Goal: Information Seeking & Learning: Find specific fact

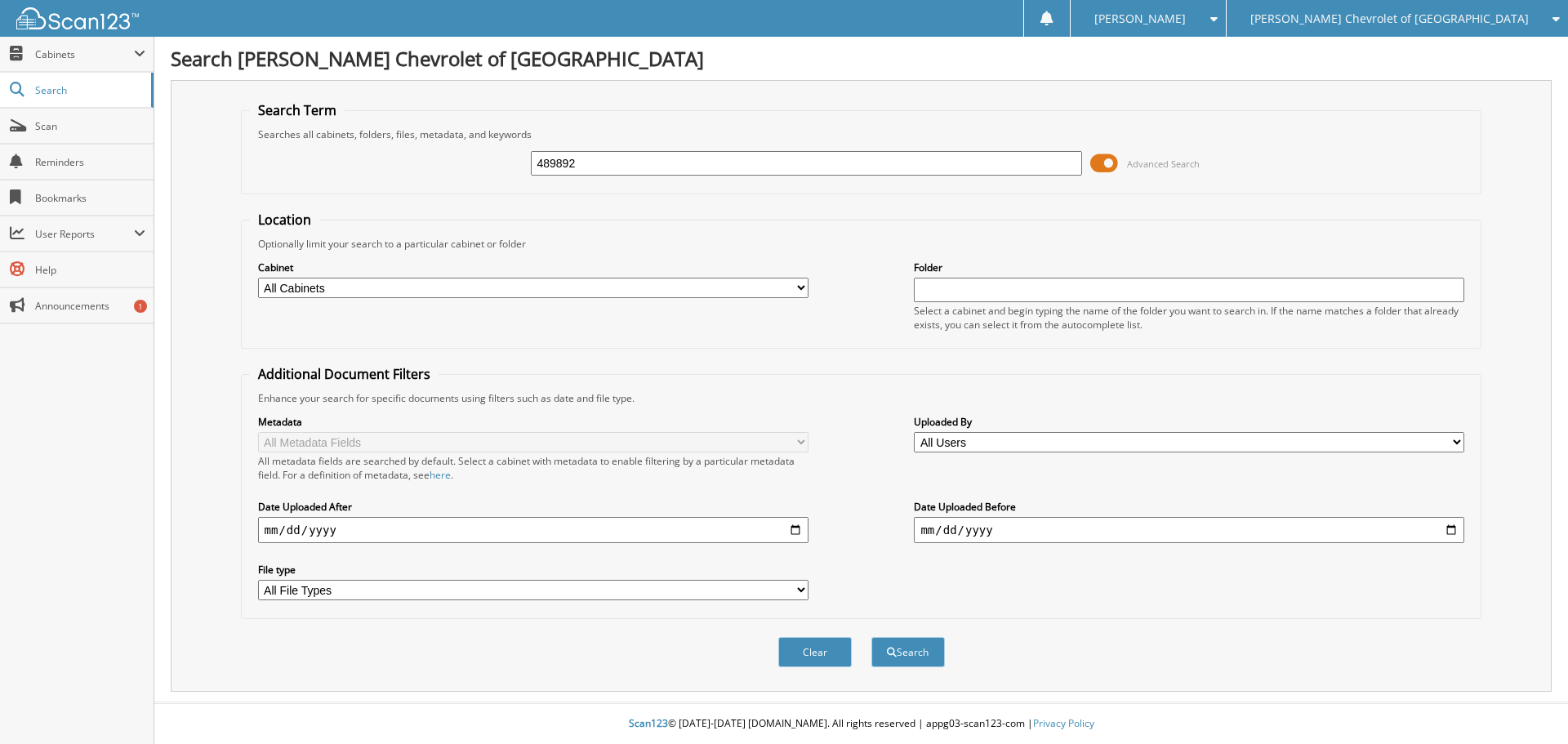
type input "489892"
click at [871, 637] on button "Search" at bounding box center [908, 652] width 74 height 30
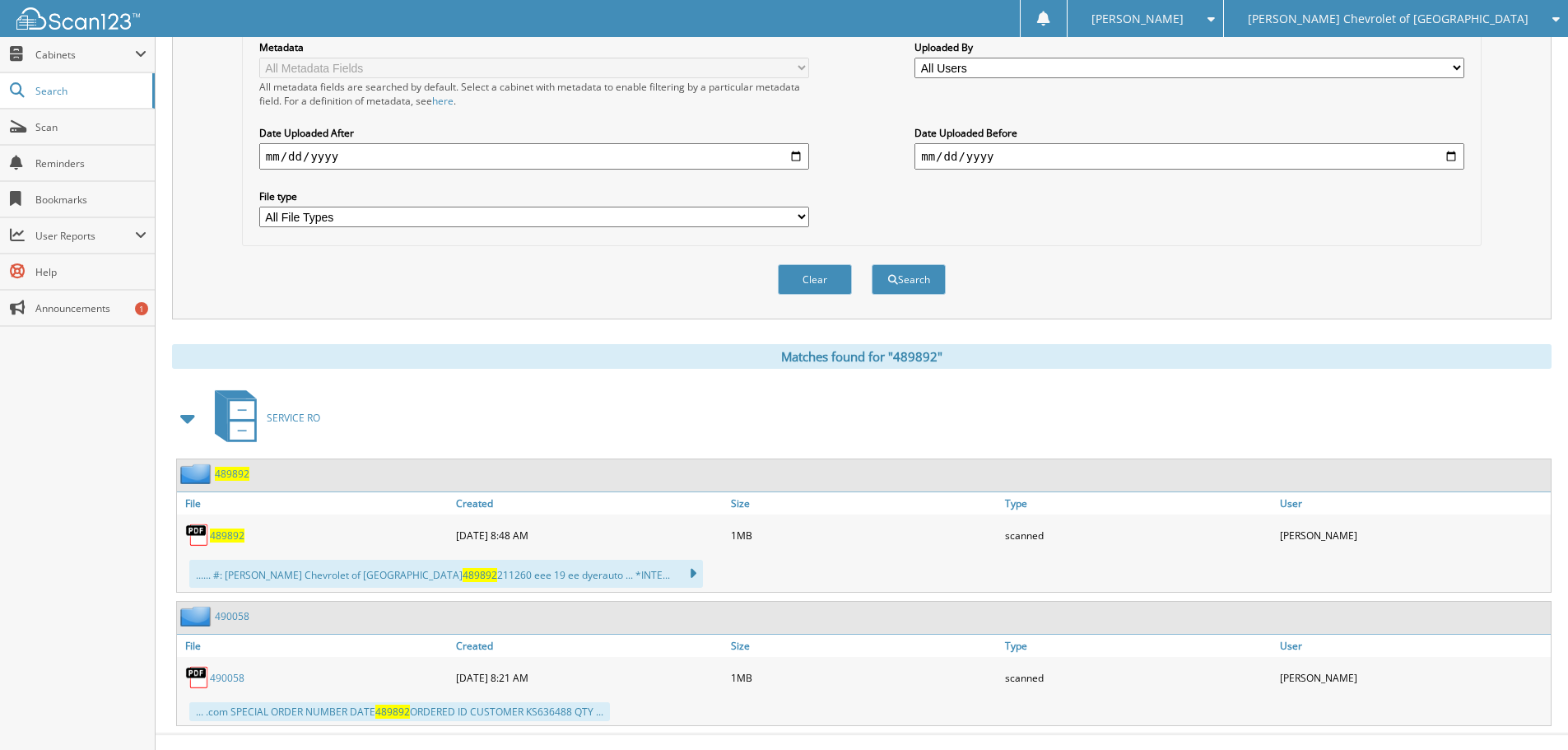
scroll to position [404, 0]
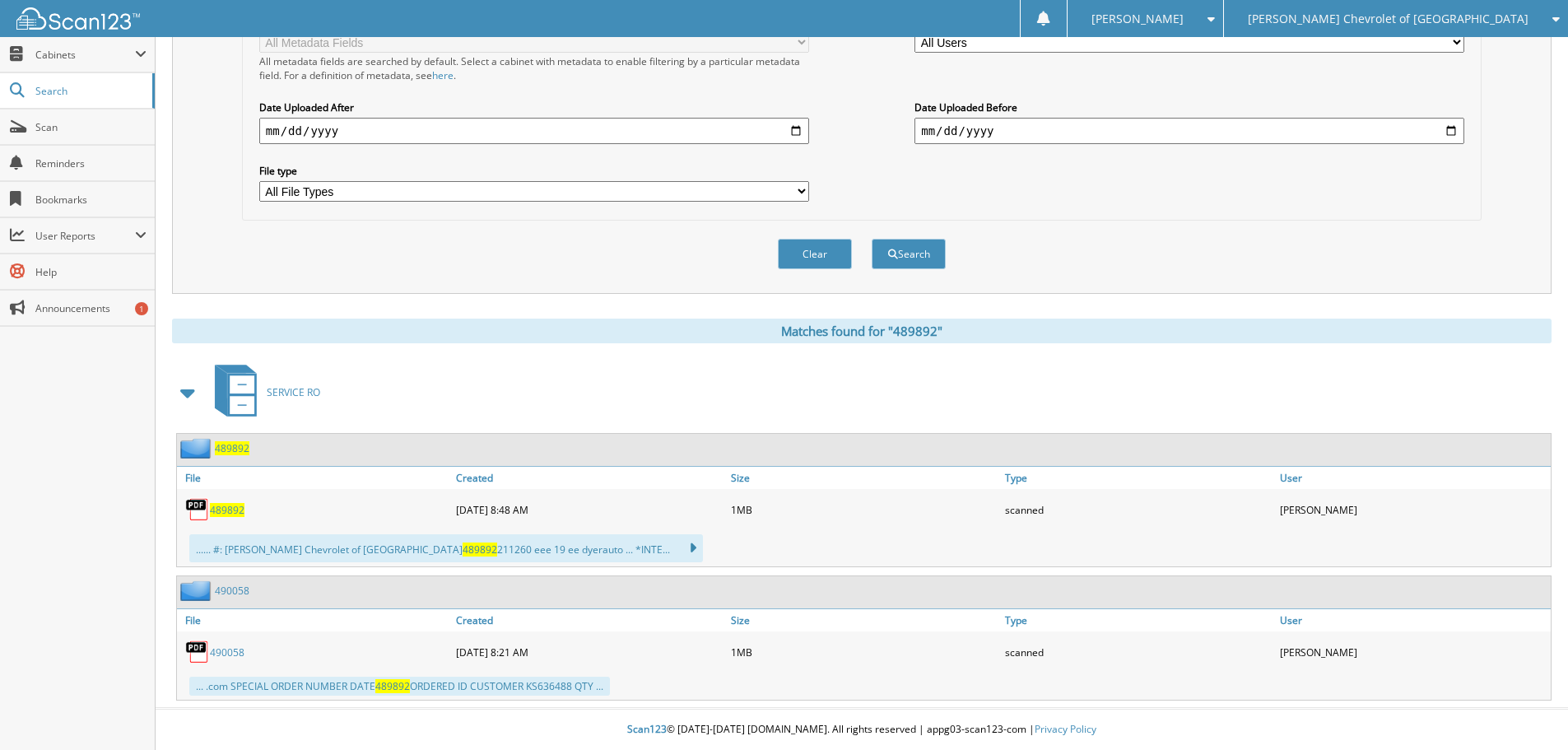
click at [242, 511] on span "489892" at bounding box center [227, 509] width 34 height 14
